Goal: Navigation & Orientation: Find specific page/section

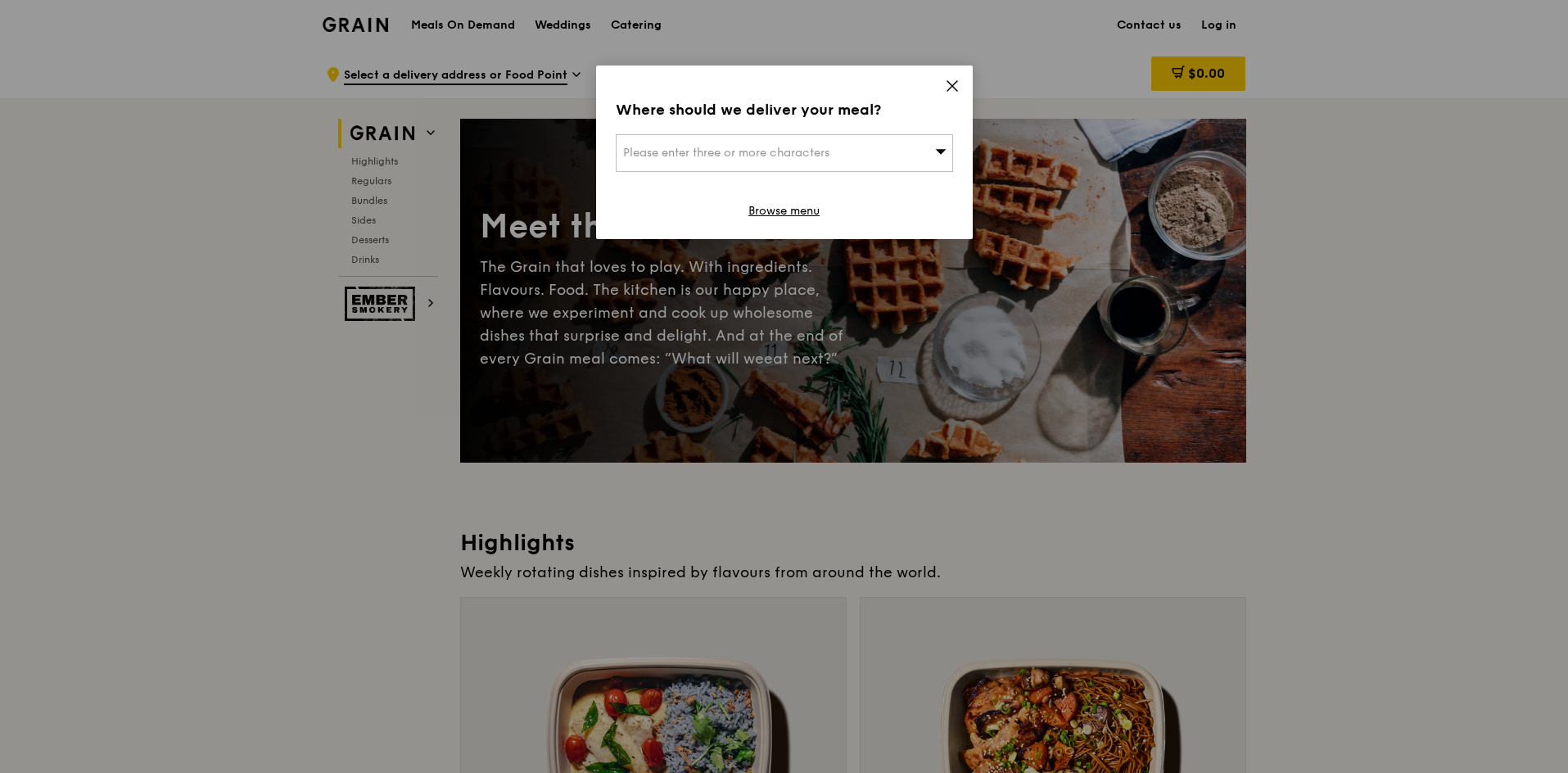
click at [708, 155] on span "Please enter three or more characters" at bounding box center [726, 153] width 206 height 14
type input "n"
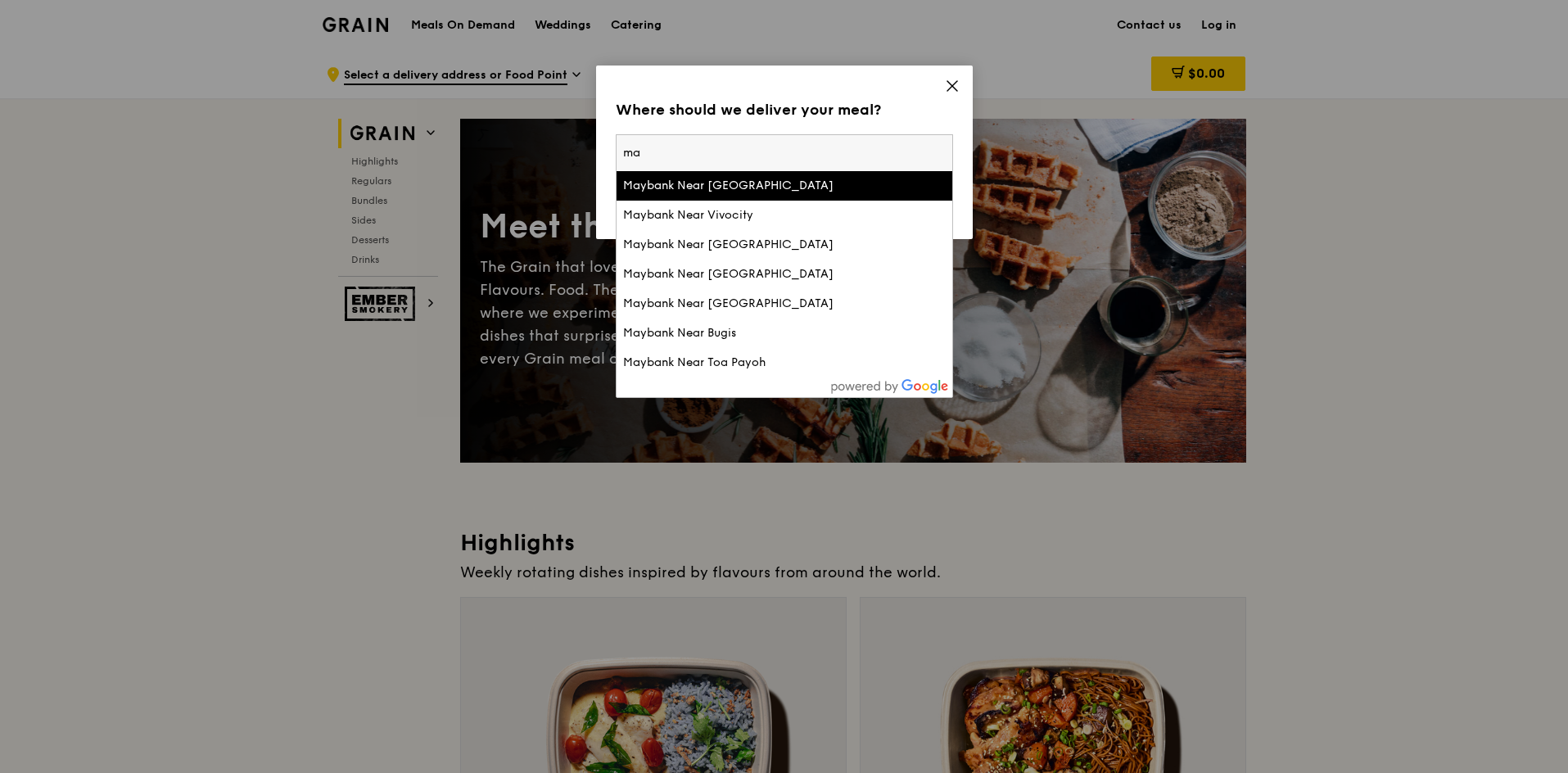
type input "m"
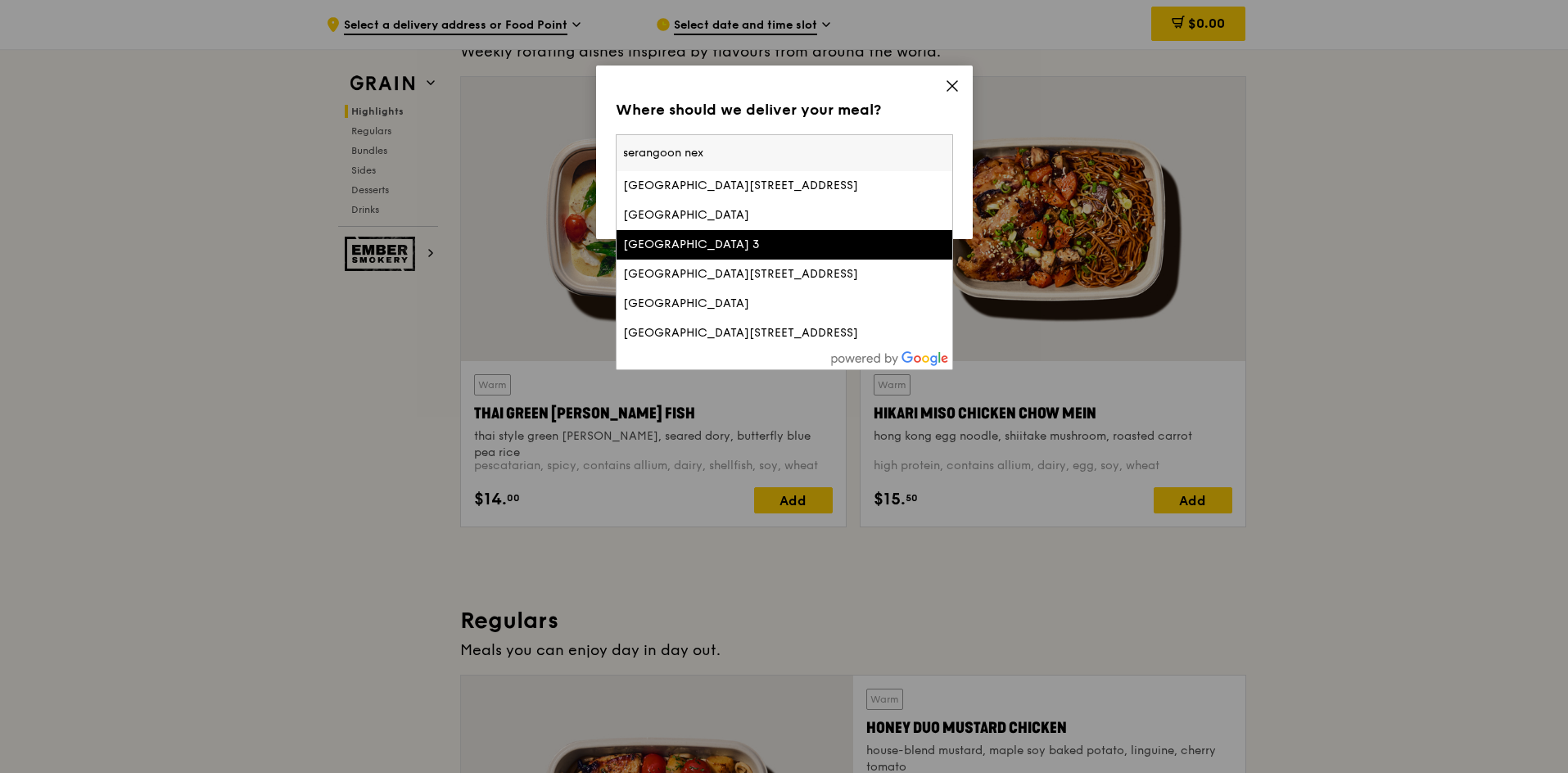
scroll to position [590, 0]
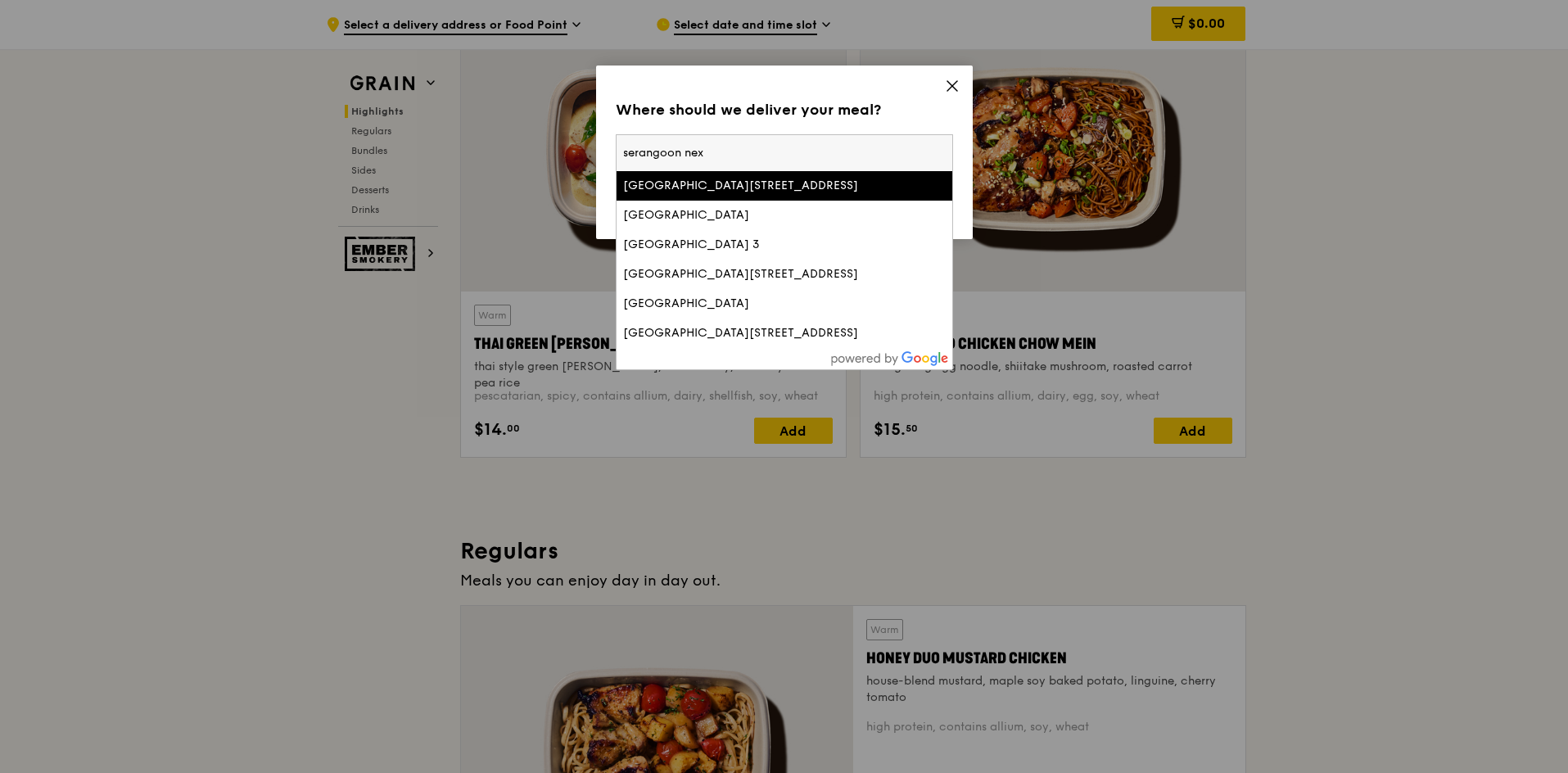
type input "serangoon nex"
click at [953, 84] on icon at bounding box center [952, 86] width 10 height 10
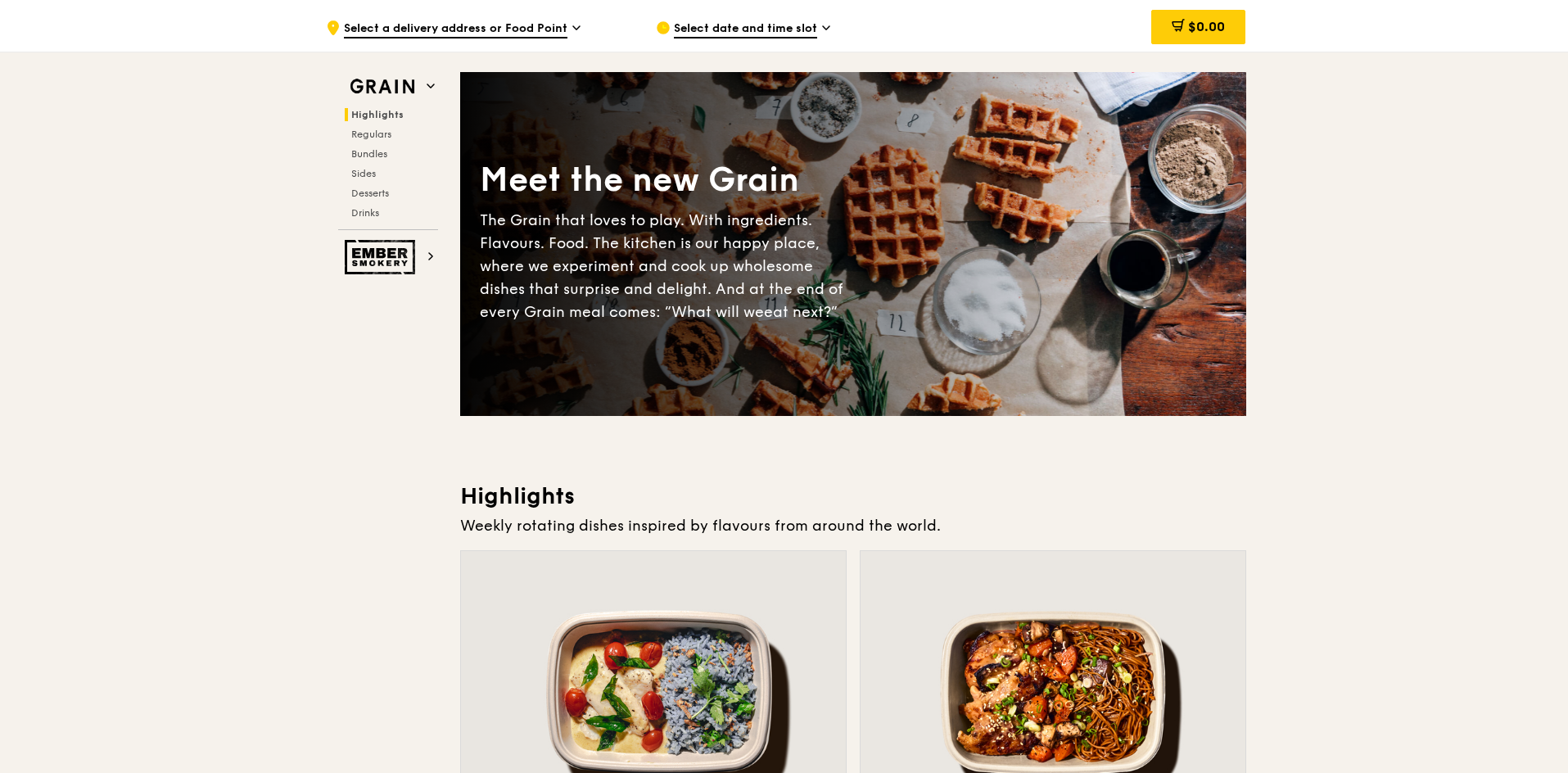
scroll to position [0, 0]
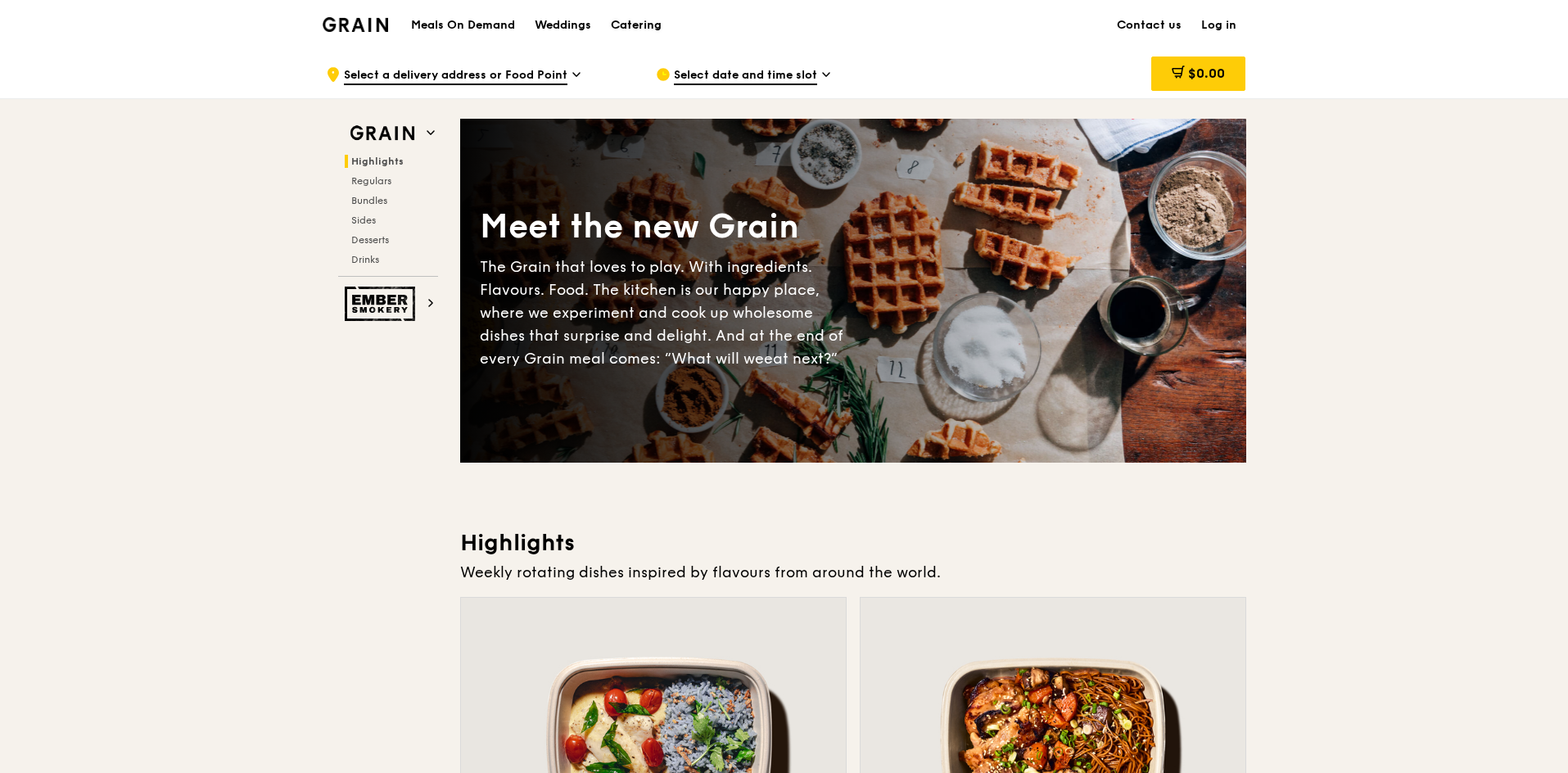
click at [633, 30] on div "Catering" at bounding box center [635, 26] width 50 height 49
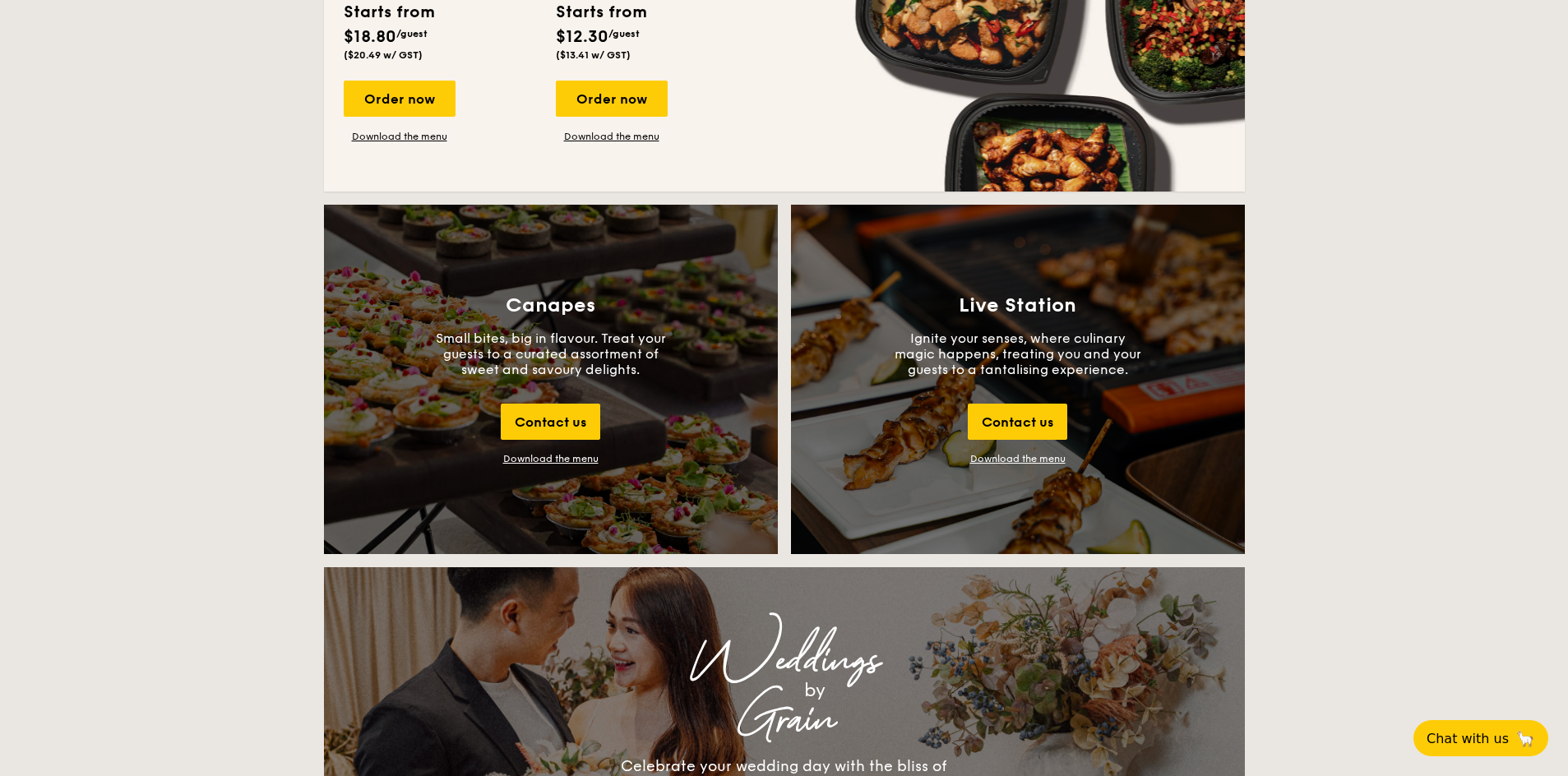
scroll to position [1875, 0]
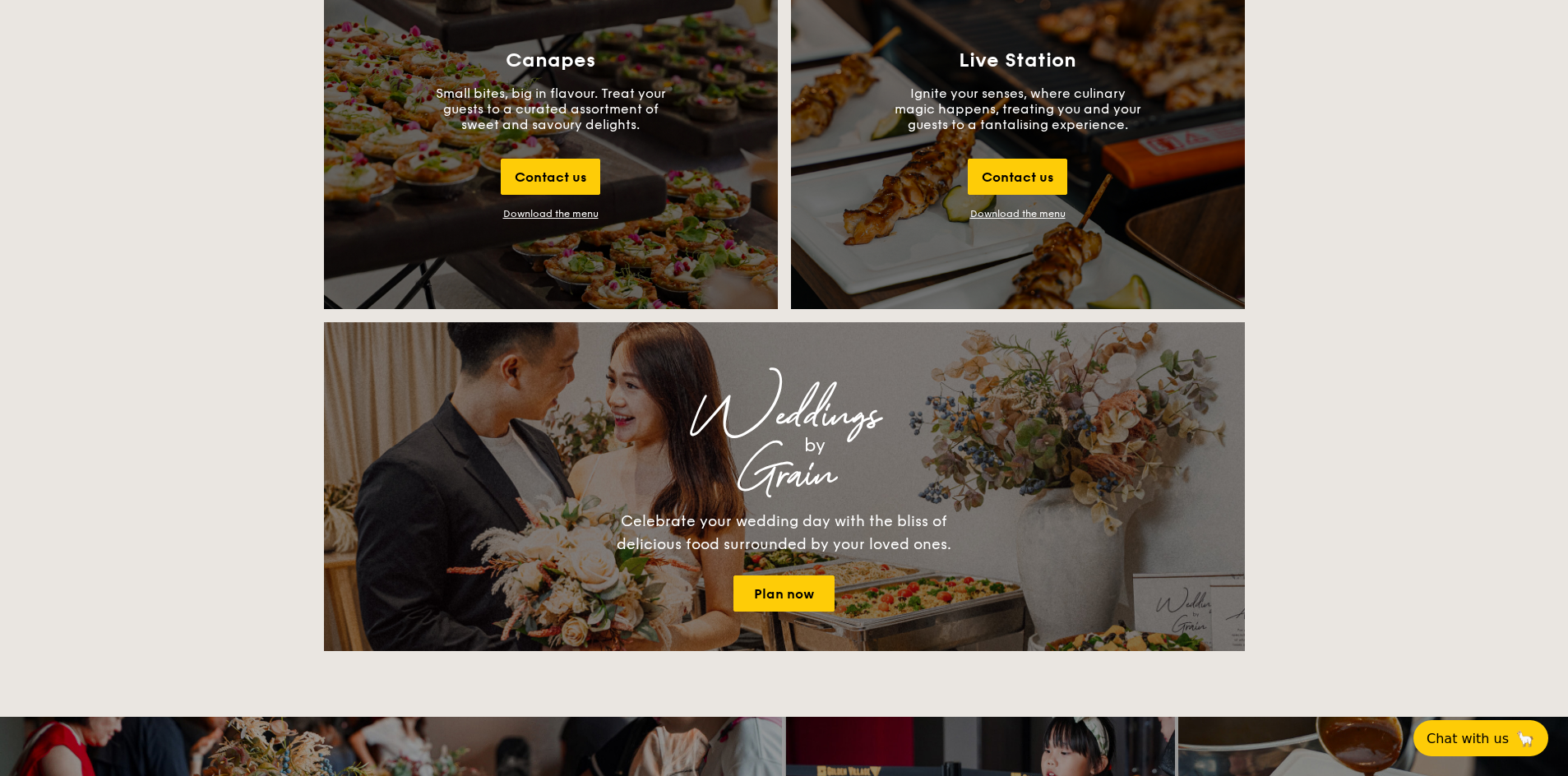
click at [1364, 394] on div "[DATE] The best of local cuisine with a modern twist, perfect for indulging in …" at bounding box center [784, 296] width 1568 height 3573
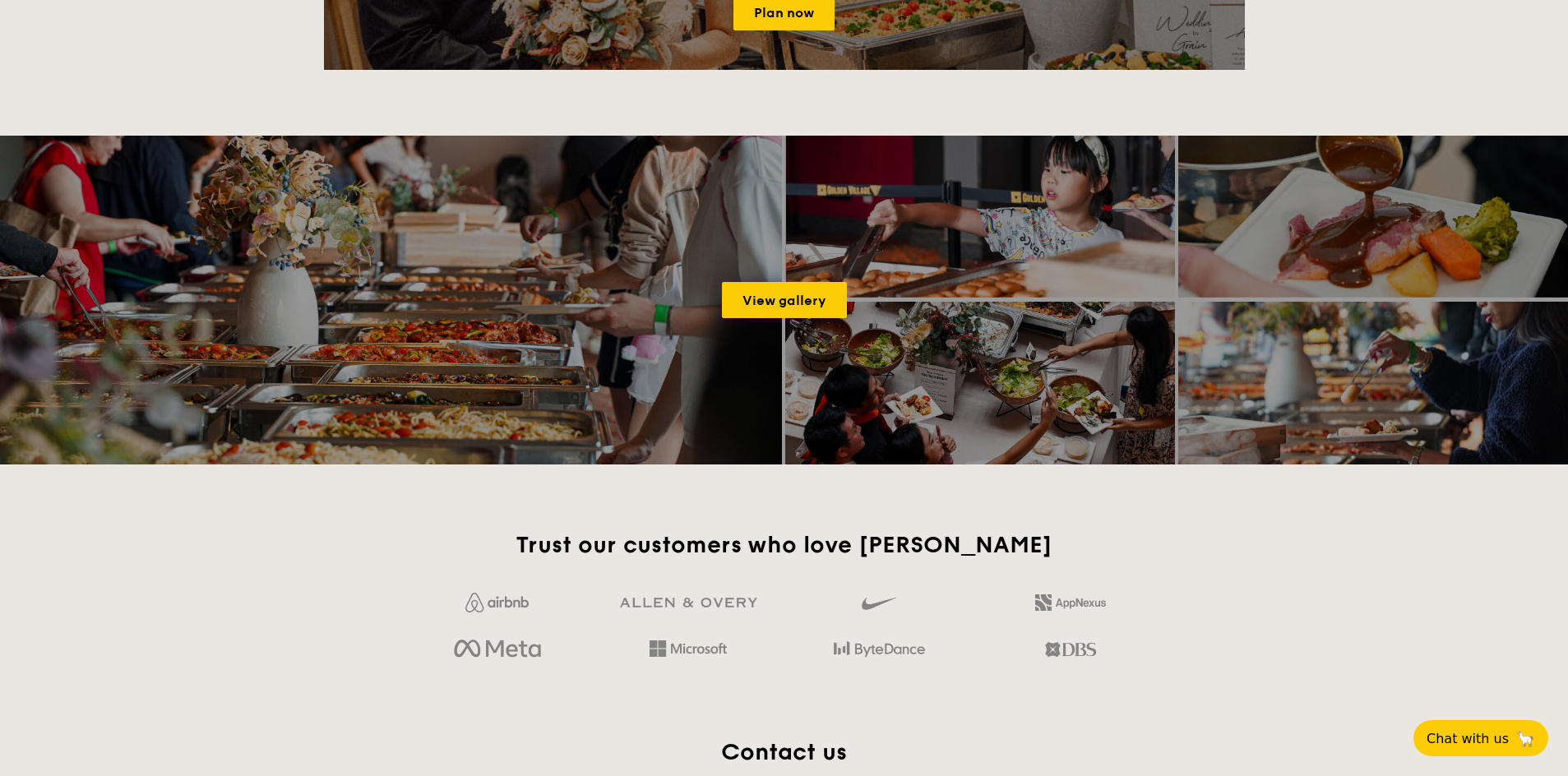
scroll to position [2663, 0]
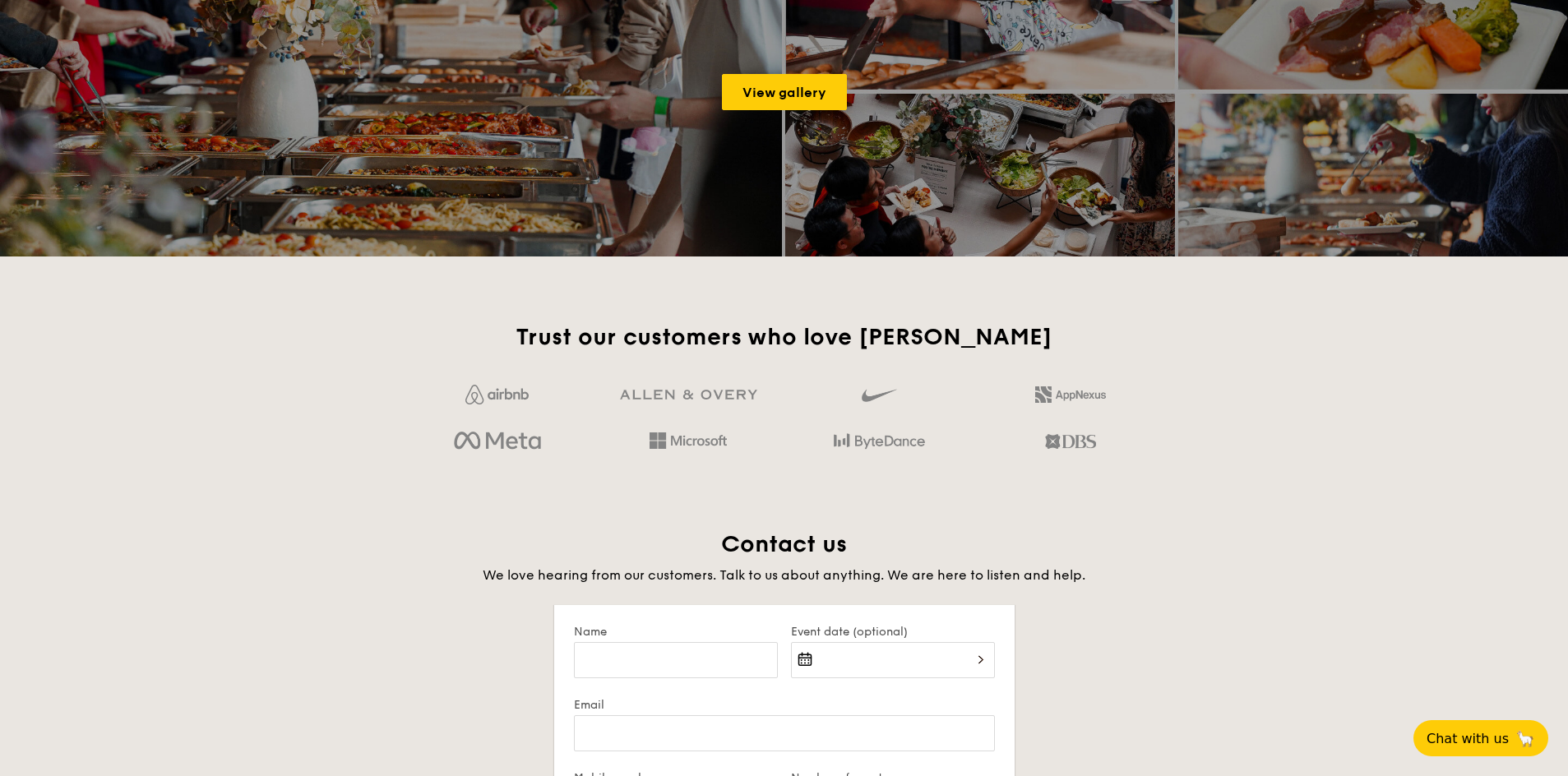
click at [348, 427] on div "Trust our customers who love [PERSON_NAME]" at bounding box center [785, 393] width 921 height 142
